Goal: Book appointment/travel/reservation

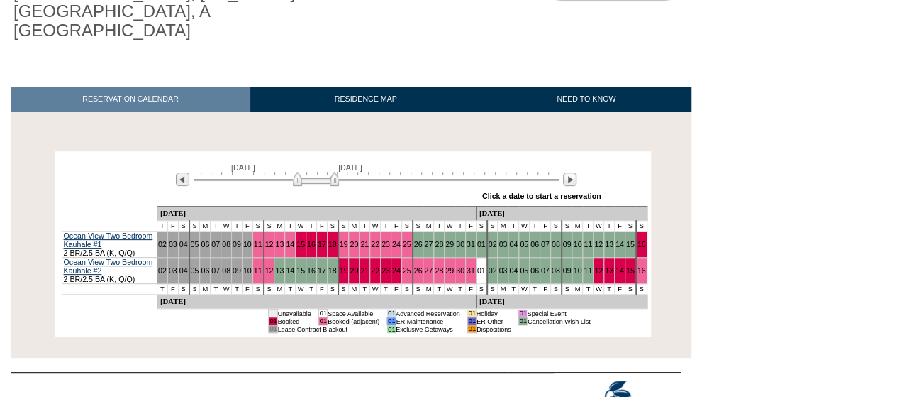
scroll to position [190, 0]
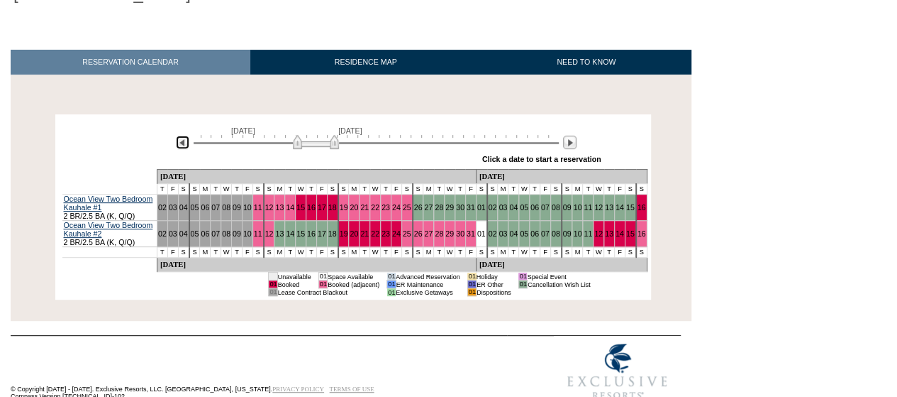
click at [182, 135] on img at bounding box center [182, 141] width 13 height 13
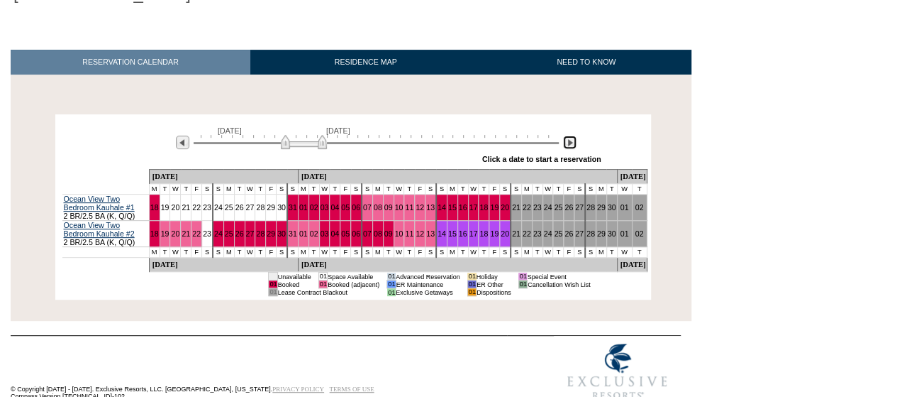
click at [568, 135] on img at bounding box center [569, 141] width 13 height 13
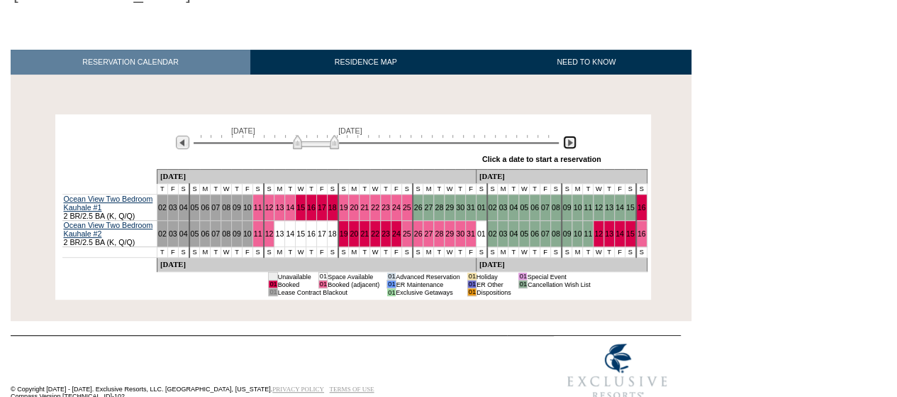
click at [569, 135] on img at bounding box center [569, 141] width 13 height 13
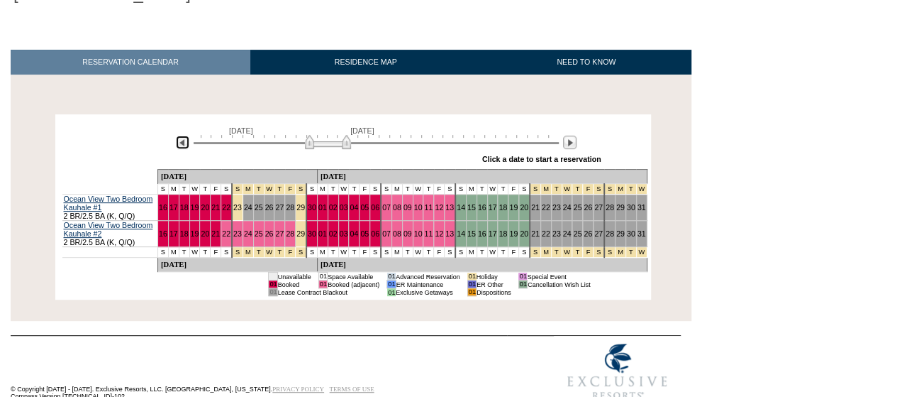
click at [188, 135] on img at bounding box center [182, 141] width 13 height 13
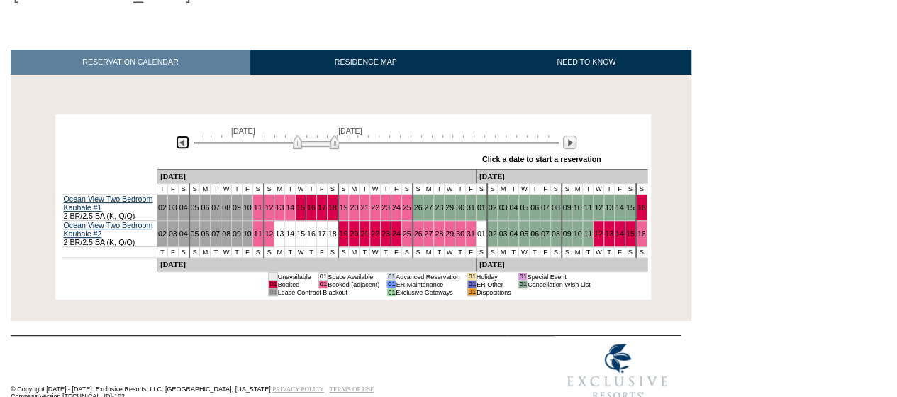
click at [183, 135] on img at bounding box center [182, 141] width 13 height 13
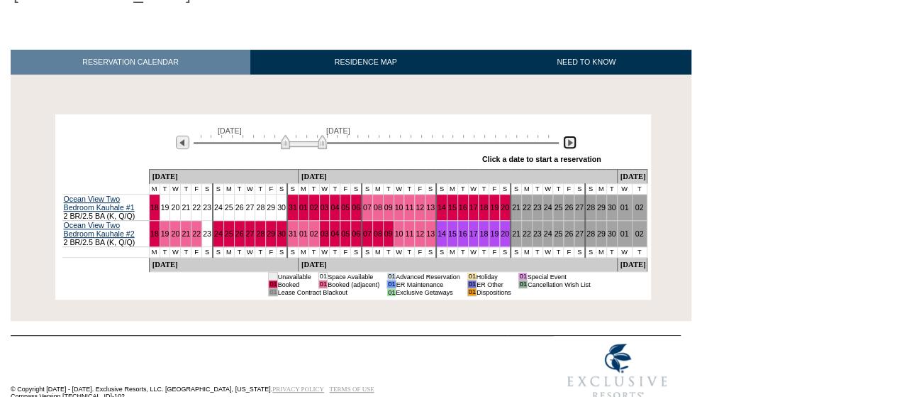
click at [575, 135] on img at bounding box center [569, 141] width 13 height 13
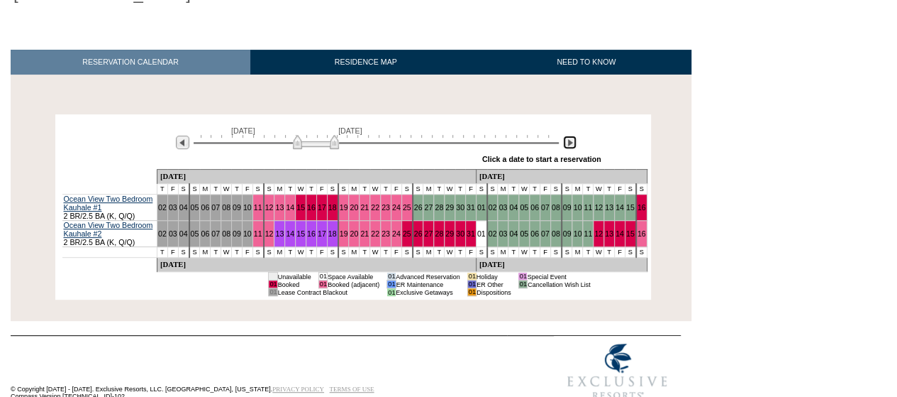
click at [575, 135] on img at bounding box center [569, 141] width 13 height 13
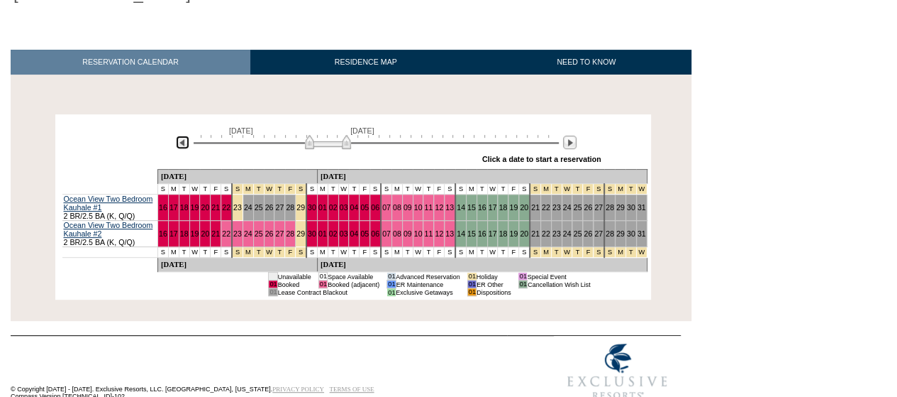
click at [179, 135] on img at bounding box center [182, 141] width 13 height 13
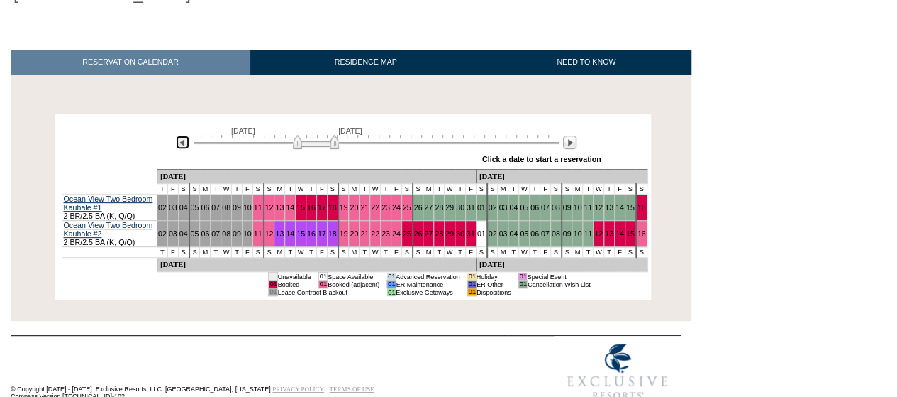
click at [179, 135] on img at bounding box center [182, 141] width 13 height 13
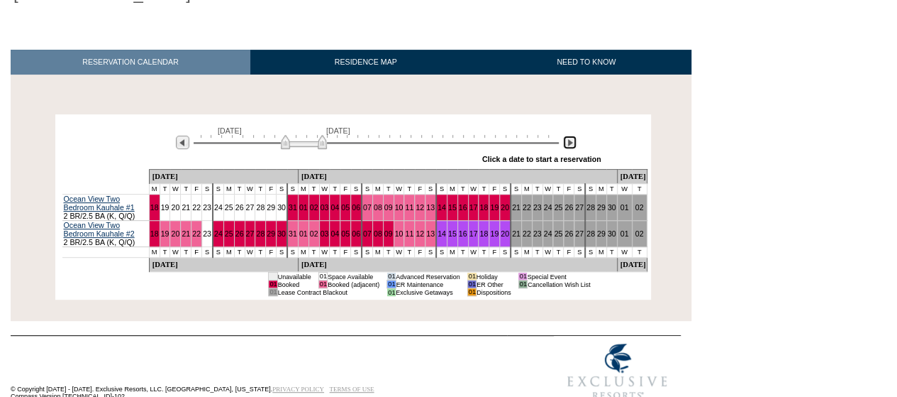
click at [572, 135] on img at bounding box center [569, 141] width 13 height 13
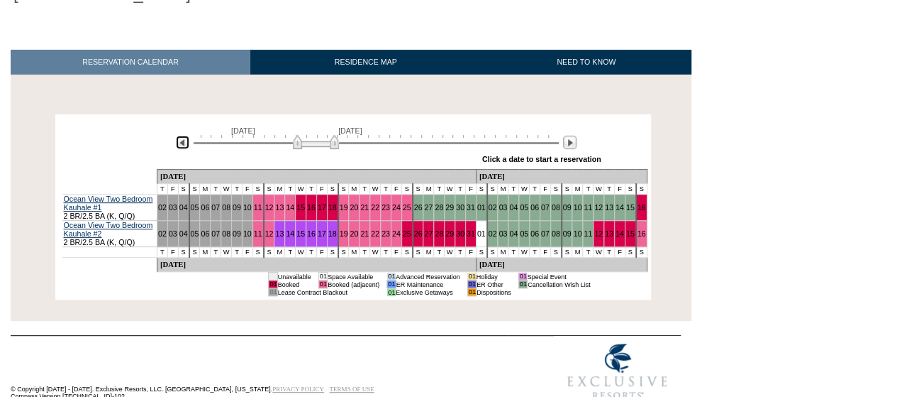
click at [181, 135] on img at bounding box center [182, 141] width 13 height 13
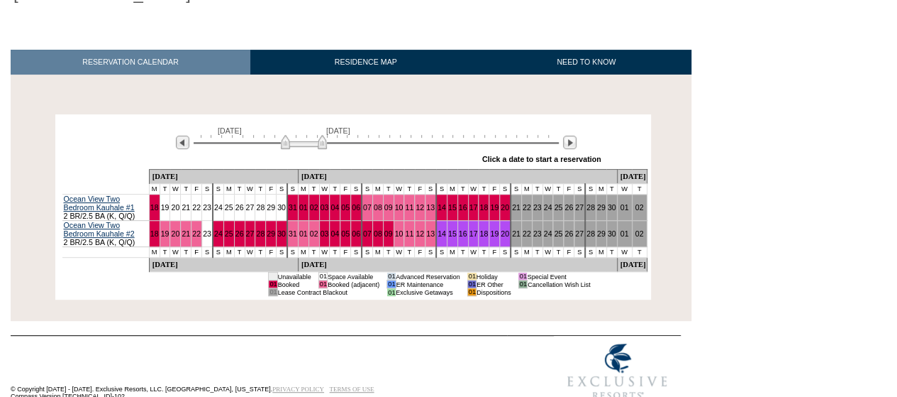
click at [571, 126] on div "[DATE] [DATE]" at bounding box center [373, 138] width 409 height 24
click at [572, 135] on img at bounding box center [569, 141] width 13 height 13
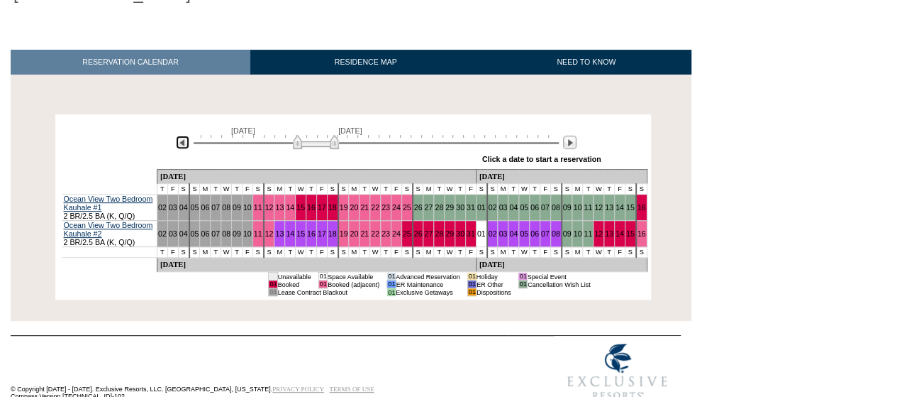
click at [180, 135] on img at bounding box center [182, 141] width 13 height 13
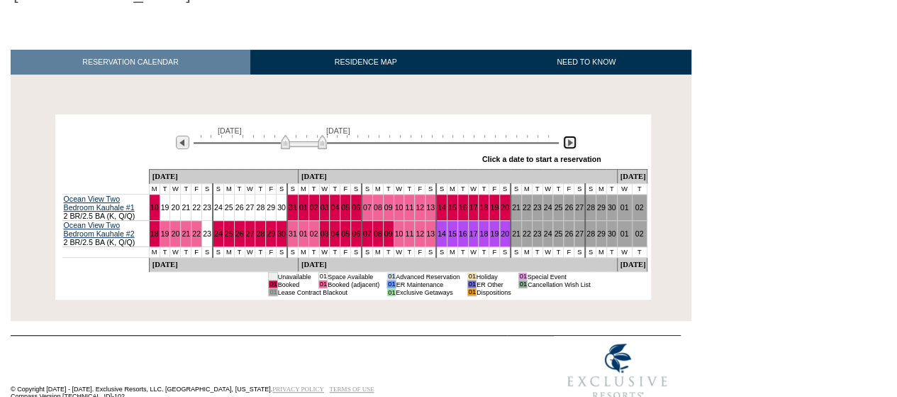
click at [571, 135] on img at bounding box center [569, 141] width 13 height 13
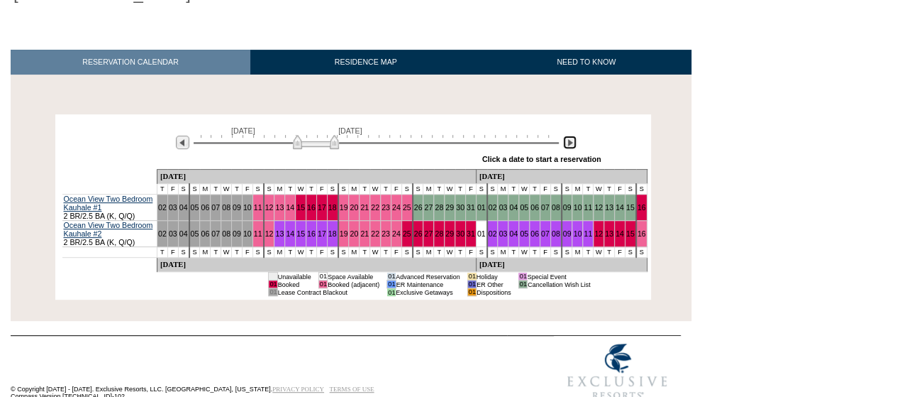
click at [573, 135] on img at bounding box center [569, 141] width 13 height 13
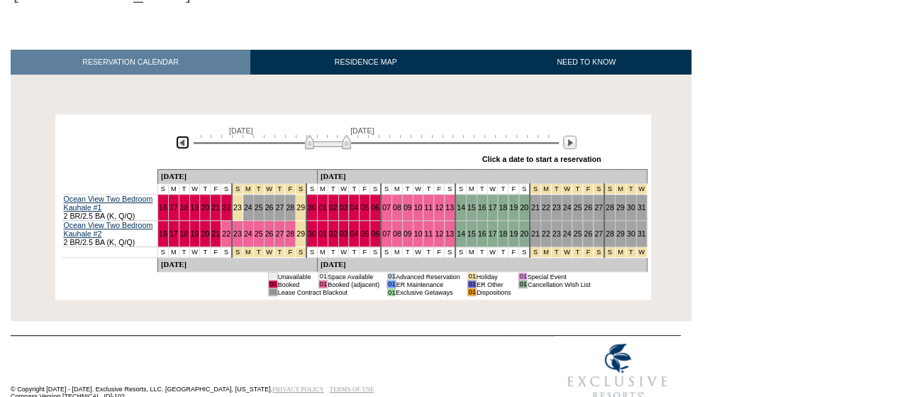
click at [184, 135] on img at bounding box center [182, 141] width 13 height 13
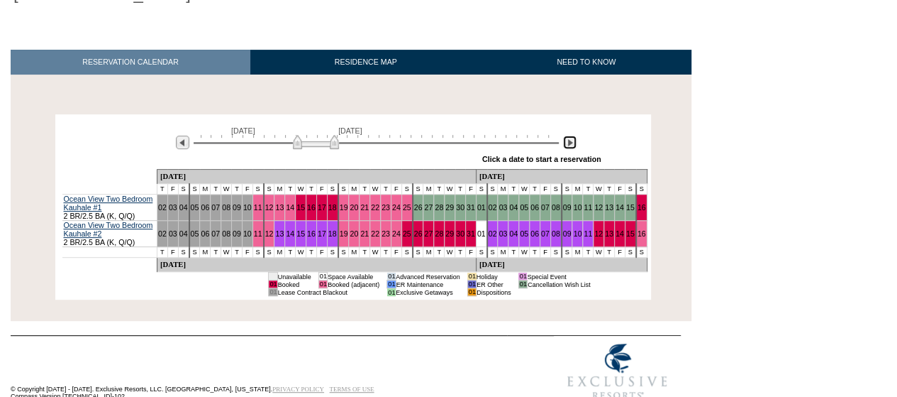
click at [573, 135] on img at bounding box center [569, 141] width 13 height 13
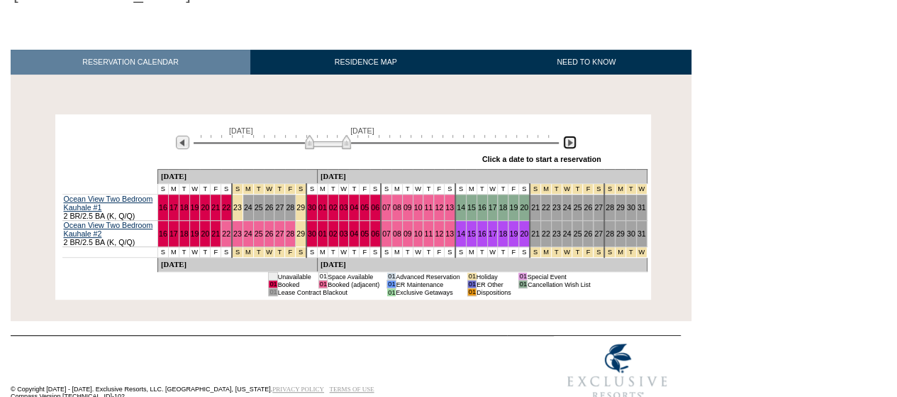
click at [573, 135] on img at bounding box center [569, 141] width 13 height 13
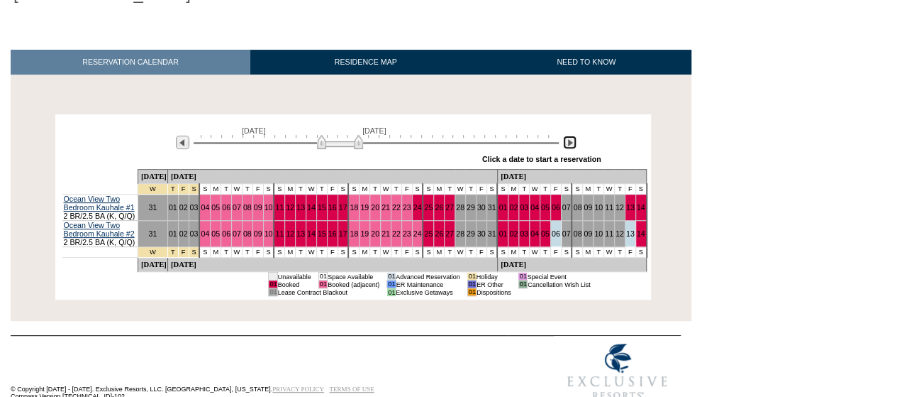
click at [573, 135] on img at bounding box center [569, 141] width 13 height 13
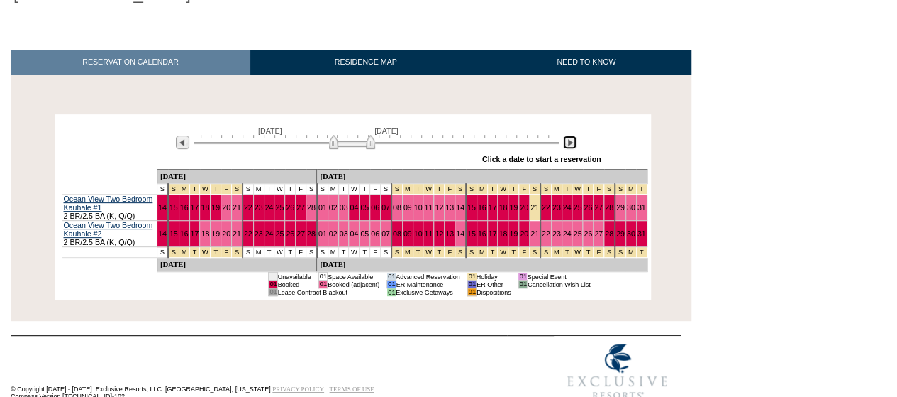
click at [573, 135] on img at bounding box center [569, 141] width 13 height 13
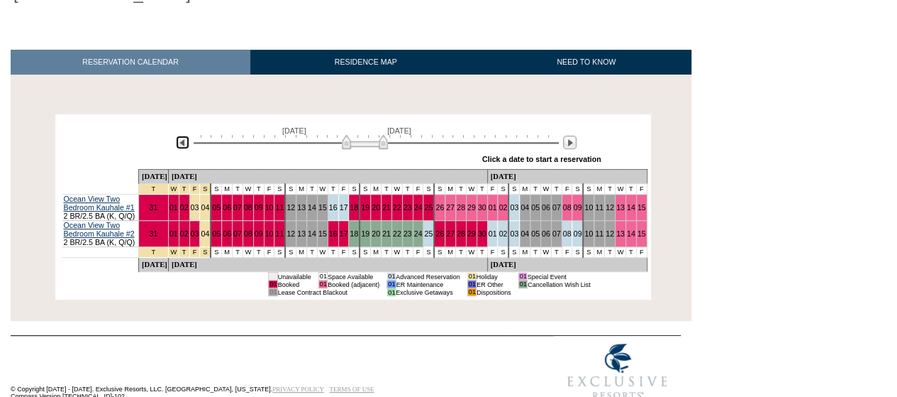
click at [178, 135] on img at bounding box center [182, 141] width 13 height 13
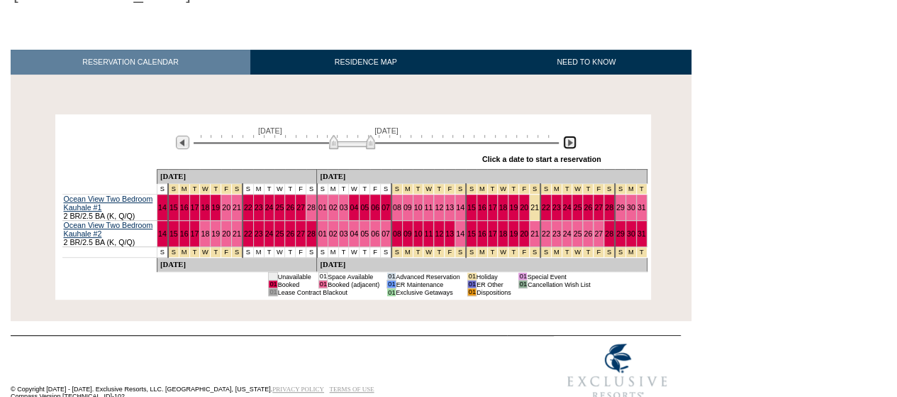
click at [570, 135] on img at bounding box center [569, 141] width 13 height 13
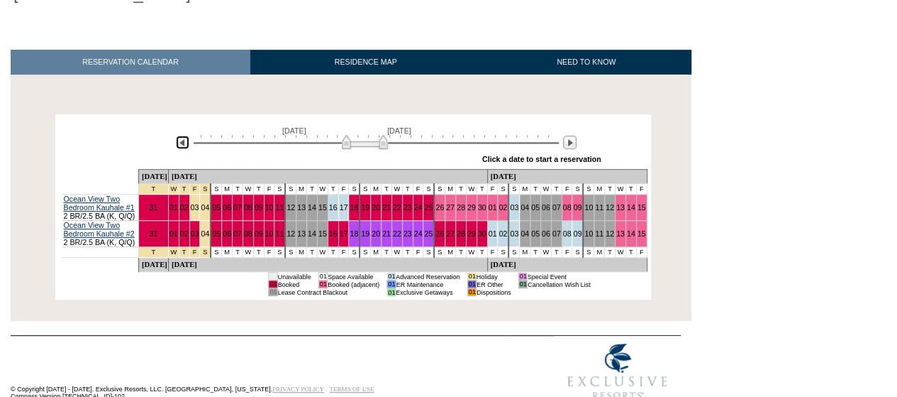
click at [178, 135] on img at bounding box center [182, 141] width 13 height 13
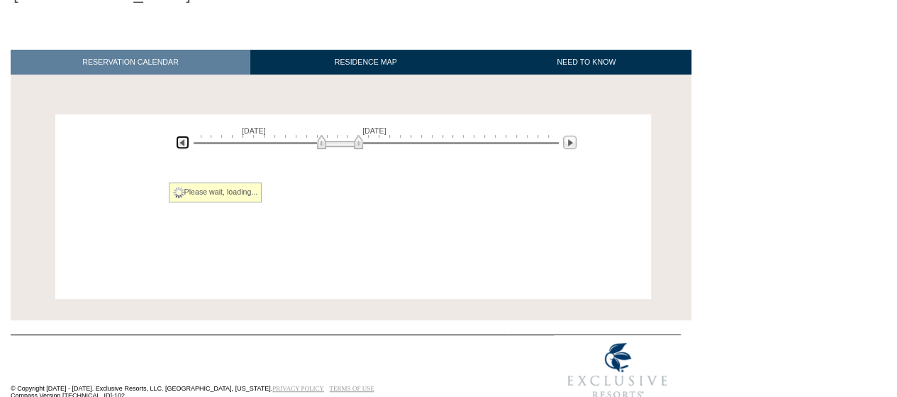
click at [178, 135] on img at bounding box center [182, 141] width 13 height 13
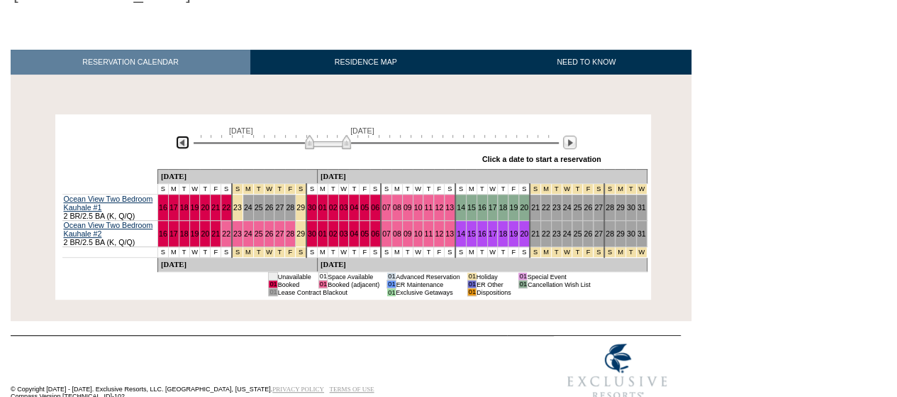
click at [178, 135] on img at bounding box center [182, 141] width 13 height 13
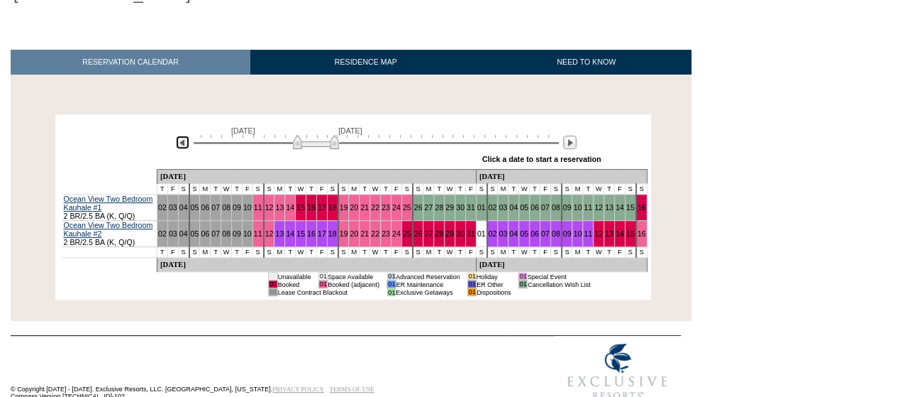
click at [179, 135] on img at bounding box center [182, 141] width 13 height 13
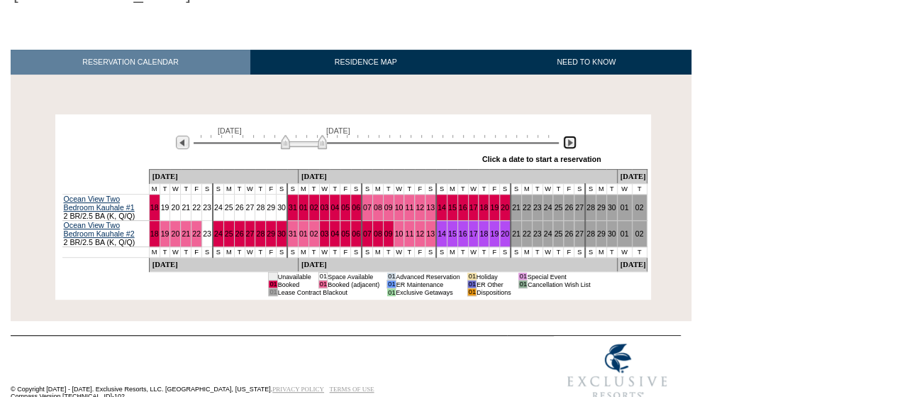
click at [568, 135] on img at bounding box center [569, 141] width 13 height 13
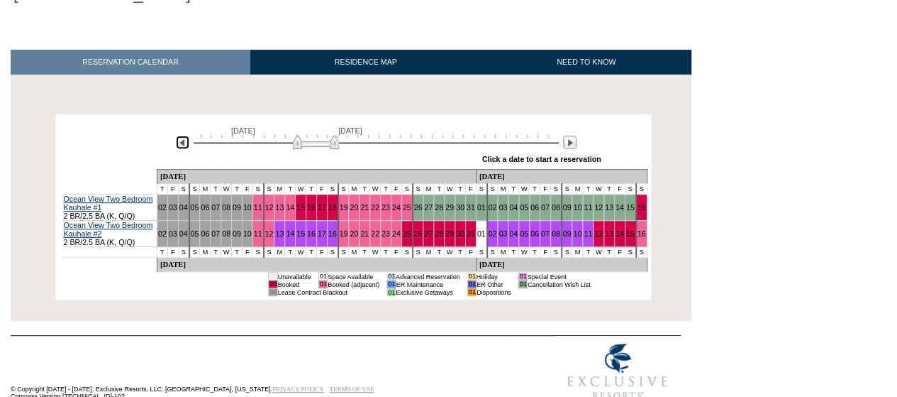
click at [184, 135] on img at bounding box center [182, 141] width 13 height 13
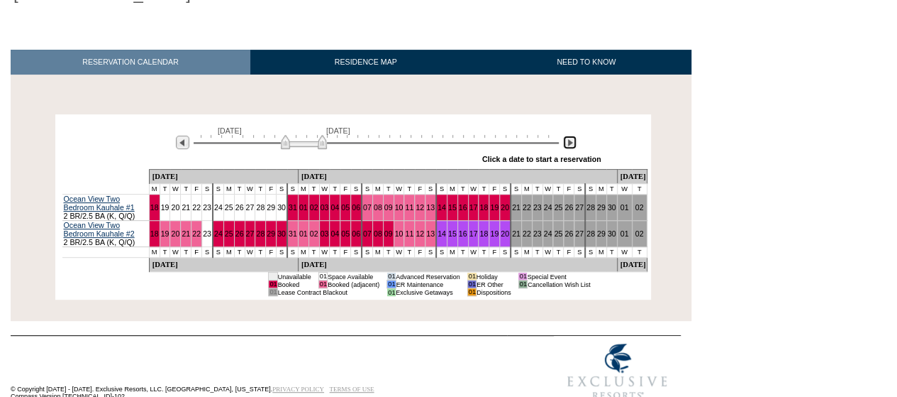
click at [569, 135] on img at bounding box center [569, 141] width 13 height 13
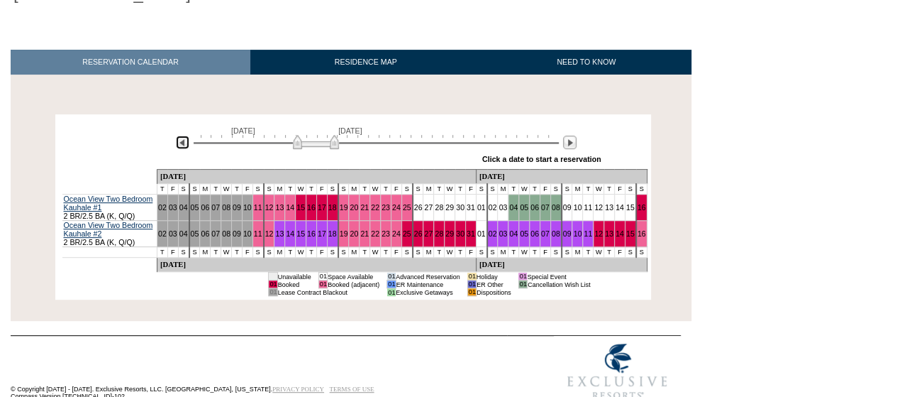
click at [180, 135] on img at bounding box center [182, 141] width 13 height 13
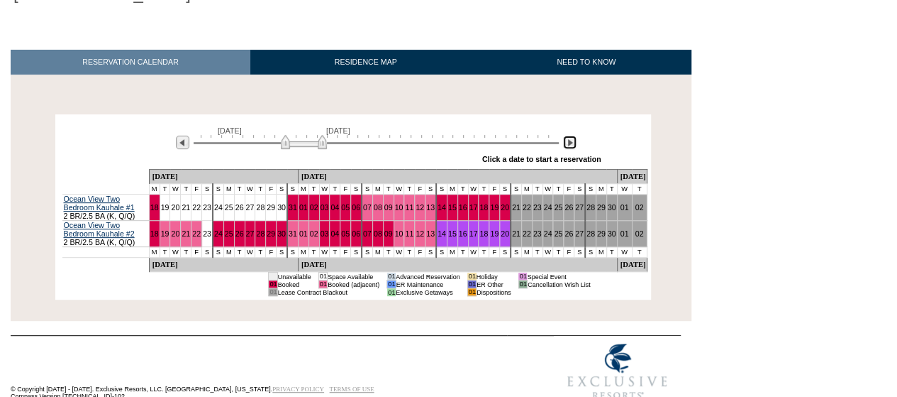
click at [572, 135] on img at bounding box center [569, 141] width 13 height 13
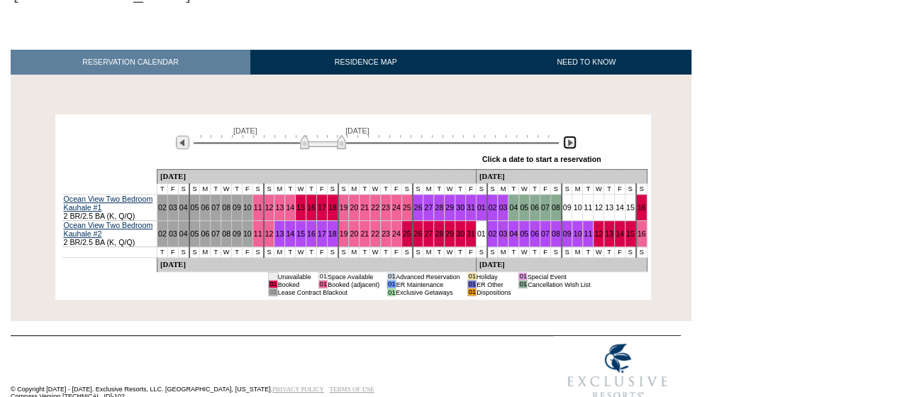
drag, startPoint x: 336, startPoint y: 127, endPoint x: 343, endPoint y: 131, distance: 8.6
click at [343, 135] on img at bounding box center [323, 142] width 46 height 14
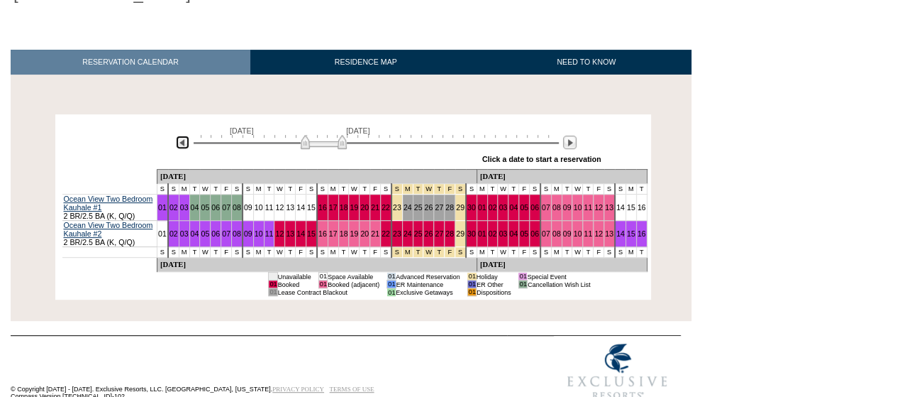
click at [182, 135] on img at bounding box center [182, 141] width 13 height 13
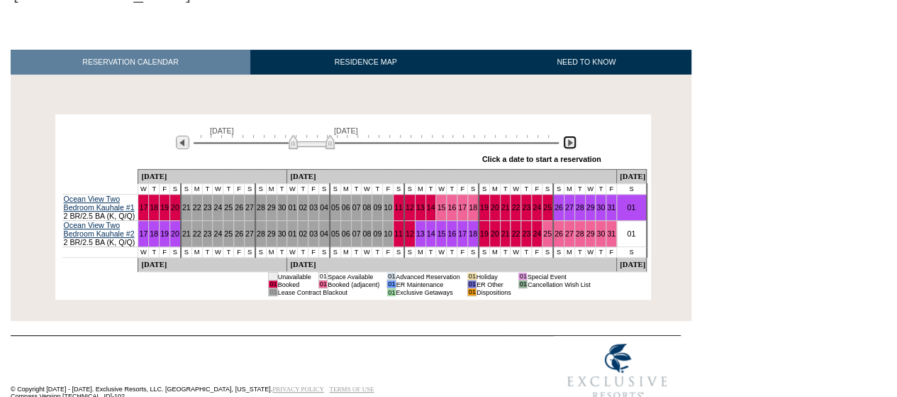
click at [571, 135] on img at bounding box center [569, 141] width 13 height 13
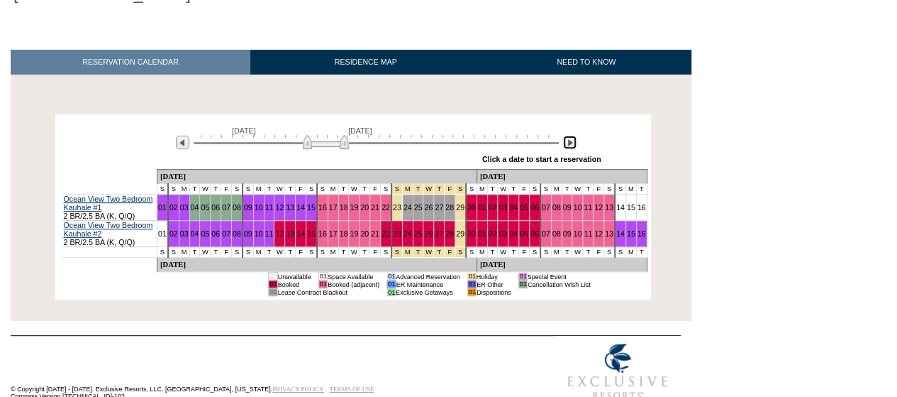
drag, startPoint x: 338, startPoint y: 126, endPoint x: 345, endPoint y: 128, distance: 7.4
click at [345, 135] on img at bounding box center [326, 142] width 46 height 14
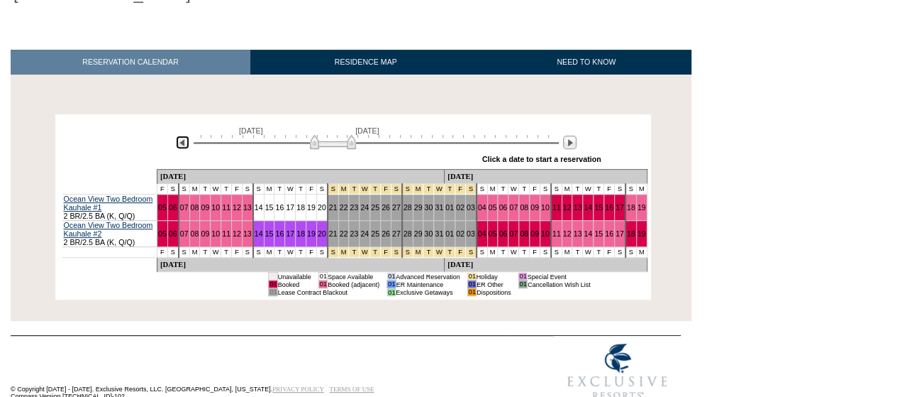
click at [186, 135] on img at bounding box center [182, 141] width 13 height 13
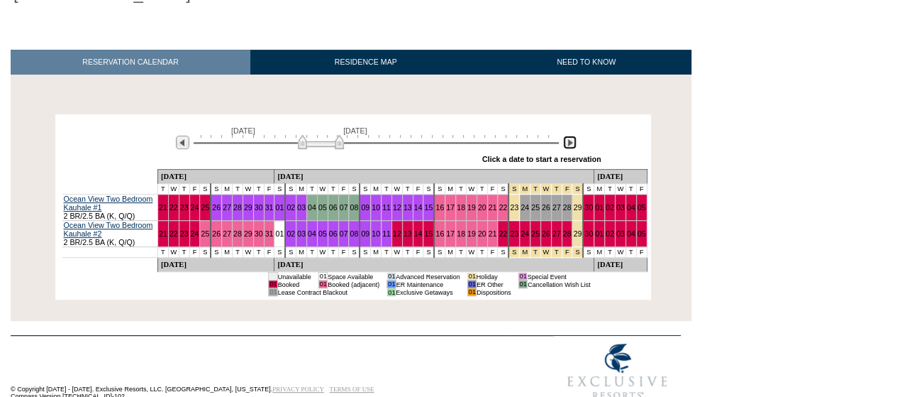
click at [570, 135] on img at bounding box center [569, 141] width 13 height 13
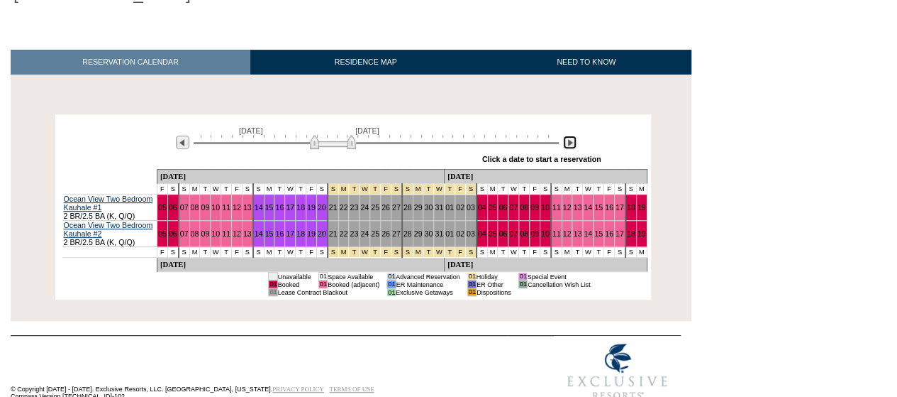
click at [570, 135] on img at bounding box center [569, 141] width 13 height 13
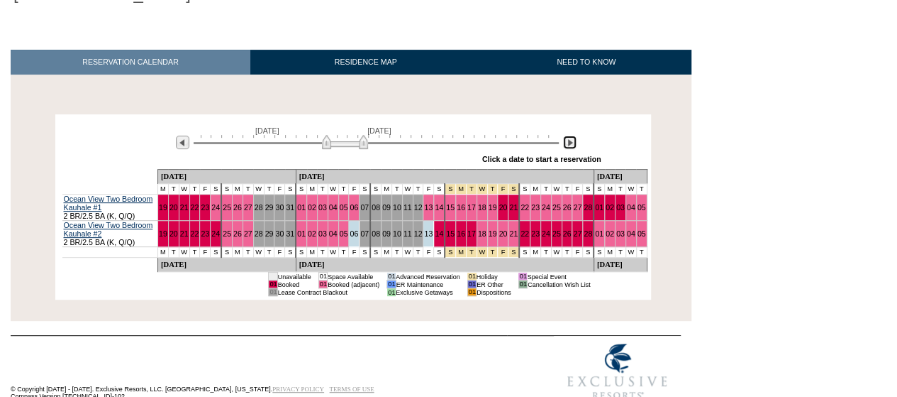
click at [570, 135] on img at bounding box center [569, 141] width 13 height 13
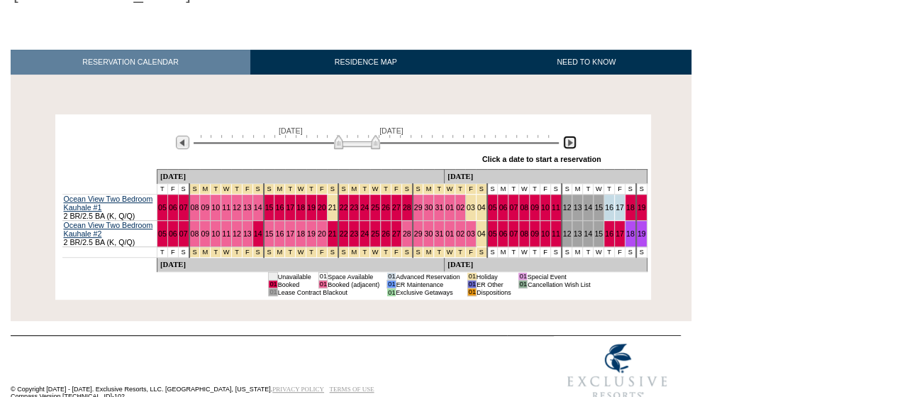
click at [570, 135] on img at bounding box center [569, 141] width 13 height 13
